Goal: Information Seeking & Learning: Understand process/instructions

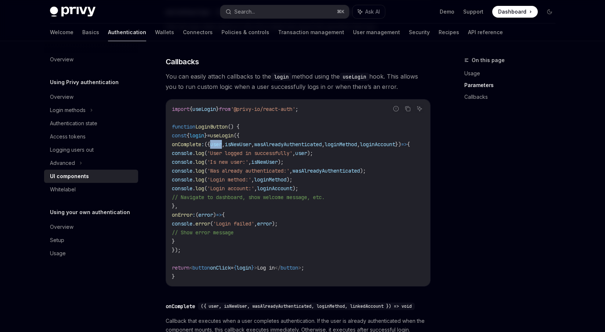
scroll to position [0, 10]
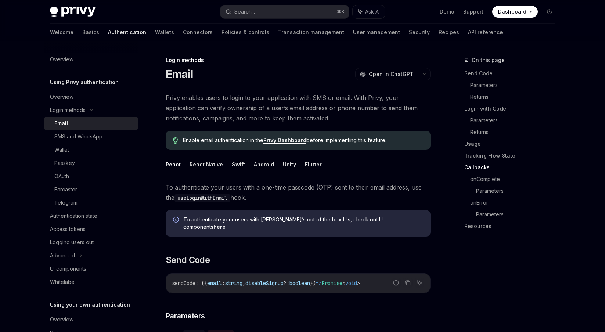
scroll to position [1057, 0]
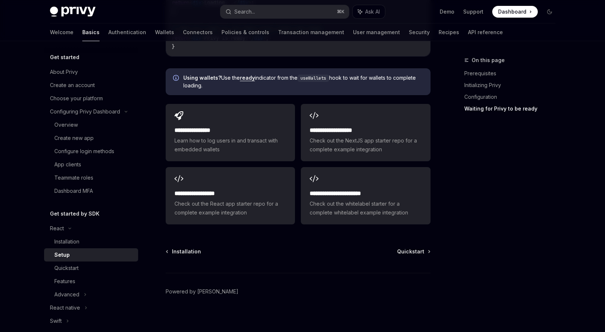
scroll to position [133, 0]
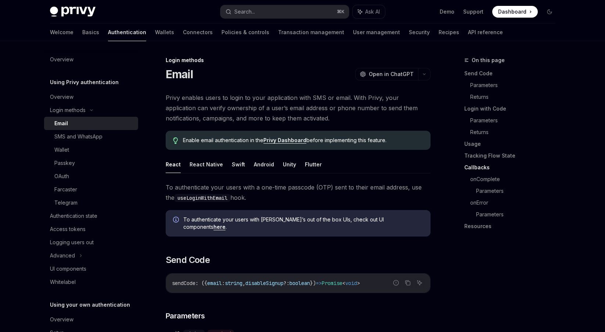
scroll to position [1057, 0]
